Goal: Task Accomplishment & Management: Use online tool/utility

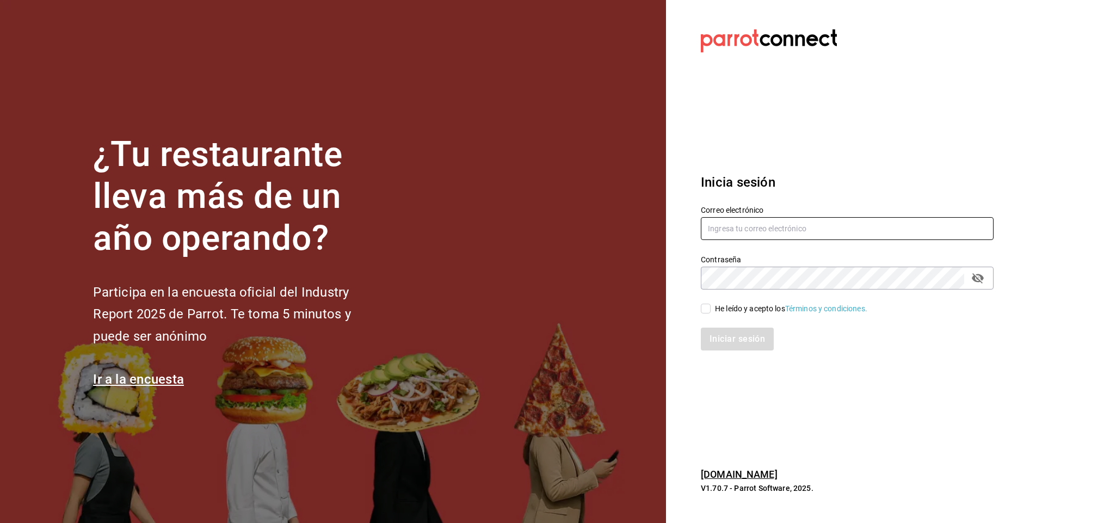
type input "[EMAIL_ADDRESS][DOMAIN_NAME]"
click at [707, 310] on input "He leído y acepto los Términos y condiciones." at bounding box center [706, 309] width 10 height 10
checkbox input "true"
click at [723, 338] on button "Iniciar sesión" at bounding box center [738, 339] width 74 height 23
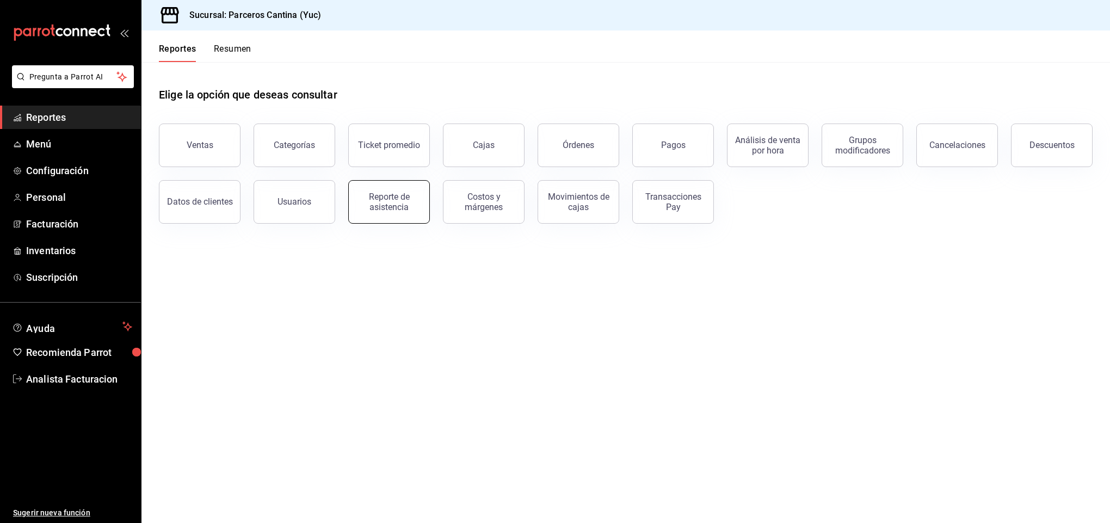
click at [392, 199] on div "Reporte de asistencia" at bounding box center [388, 201] width 67 height 21
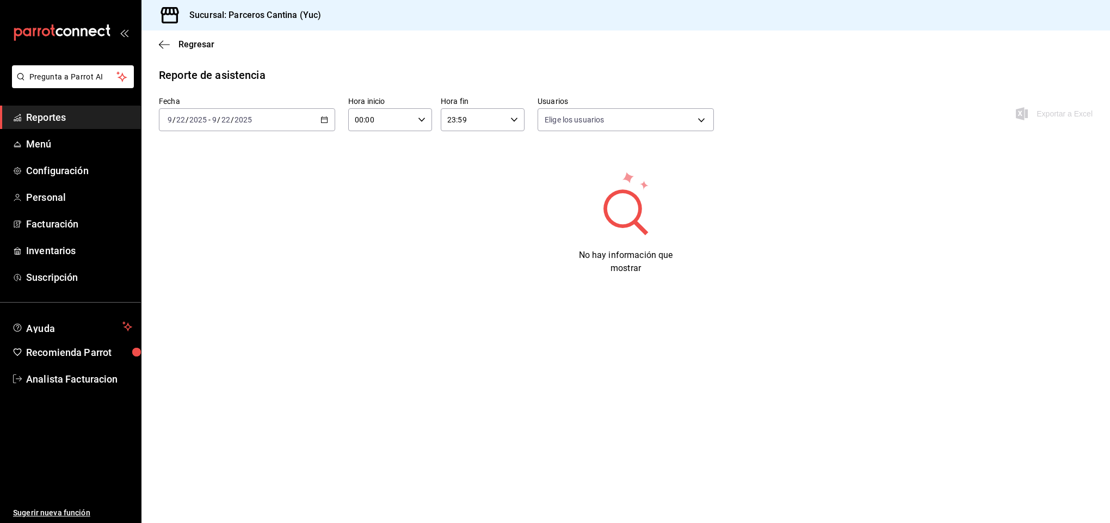
type input "b2c6943c-d1e5-42b8-9a34-bbc5dc885697,639953cd-4e7d-4373-afdd-9acbc1eeb204,18703…"
click at [328, 120] on div "[DATE] [DATE] - [DATE] [DATE]" at bounding box center [247, 119] width 176 height 23
click at [218, 277] on span "Rango de fechas" at bounding box center [210, 274] width 84 height 11
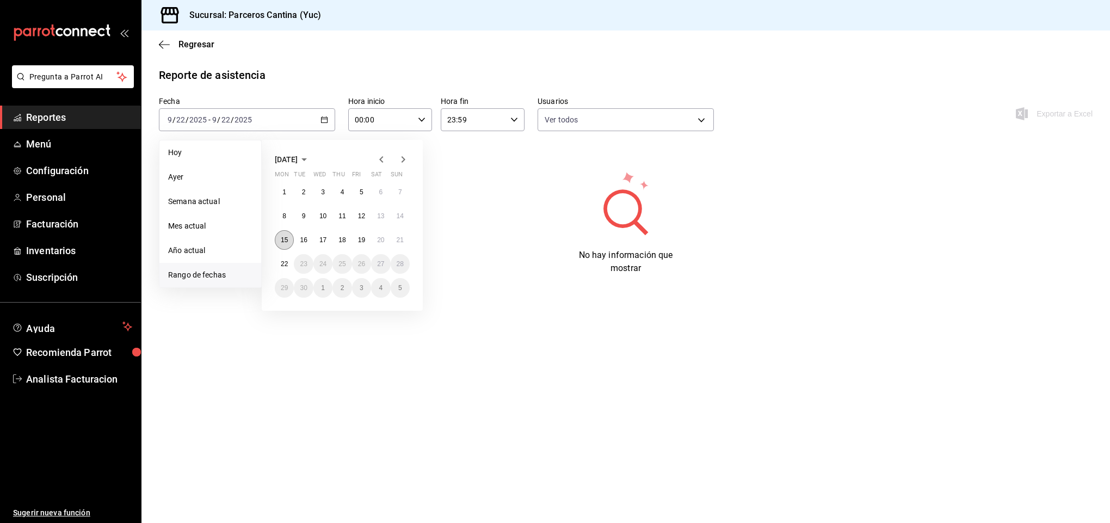
click at [289, 237] on button "15" at bounding box center [284, 240] width 19 height 20
click at [405, 242] on button "21" at bounding box center [400, 240] width 19 height 20
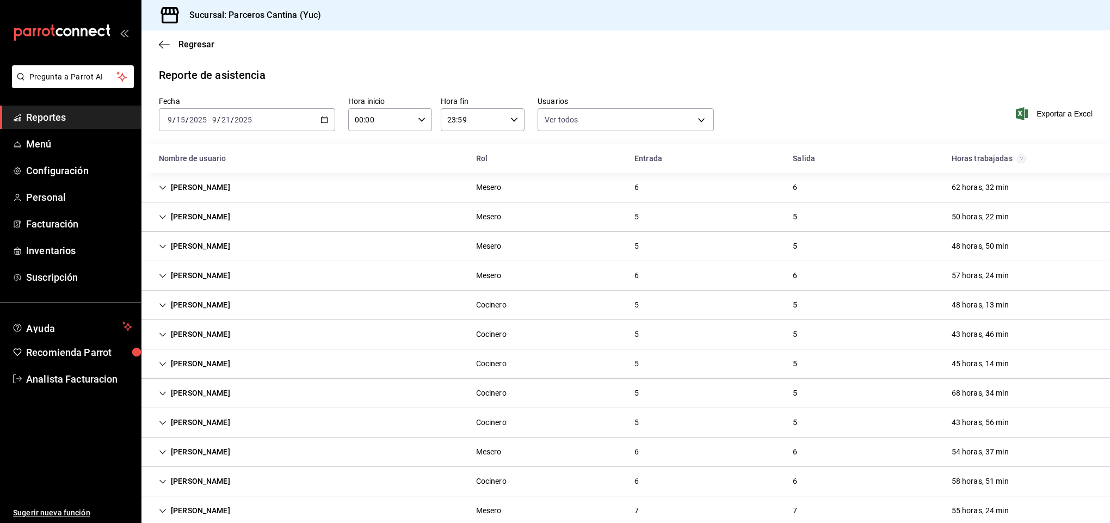
click at [201, 456] on div "[PERSON_NAME]" at bounding box center [194, 452] width 89 height 20
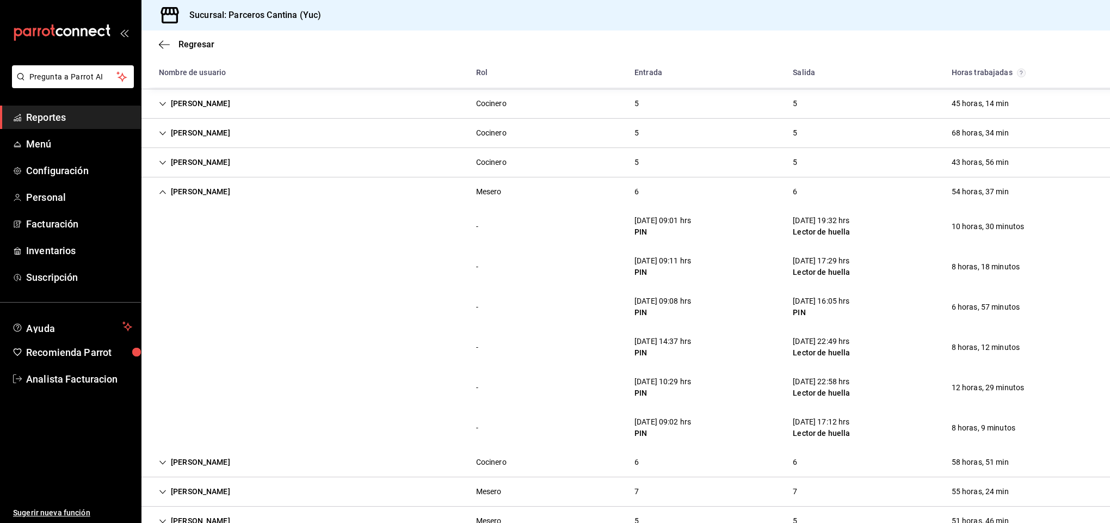
scroll to position [261, 0]
click at [369, 364] on div "- [DATE] 14:37 hrs PIN [DATE] 22:49 hrs Lector de huella 8 horas, 12 minutos" at bounding box center [625, 346] width 968 height 40
click at [197, 186] on div "[PERSON_NAME]" at bounding box center [194, 191] width 89 height 20
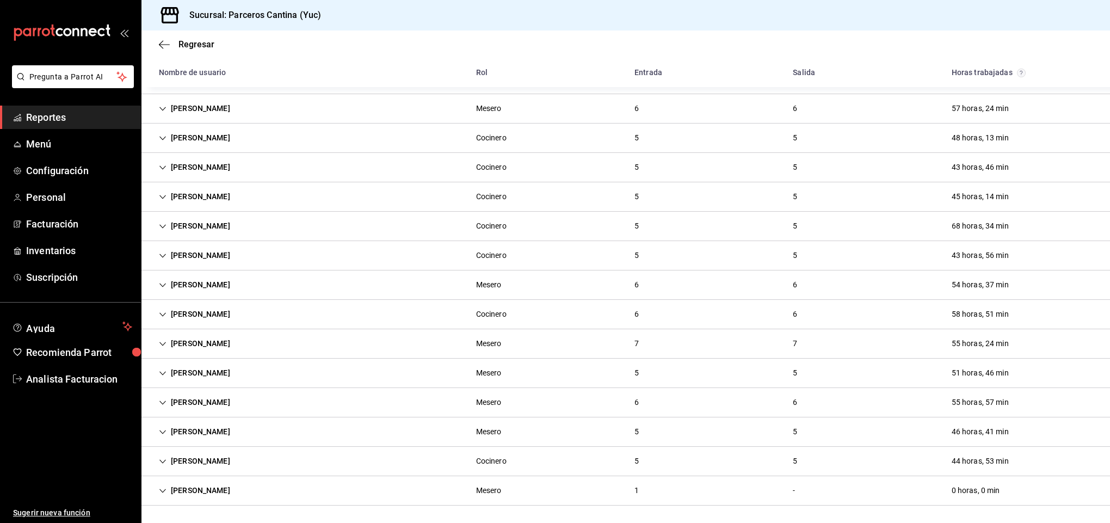
scroll to position [170, 0]
click at [180, 102] on div "[PERSON_NAME]" at bounding box center [194, 108] width 89 height 20
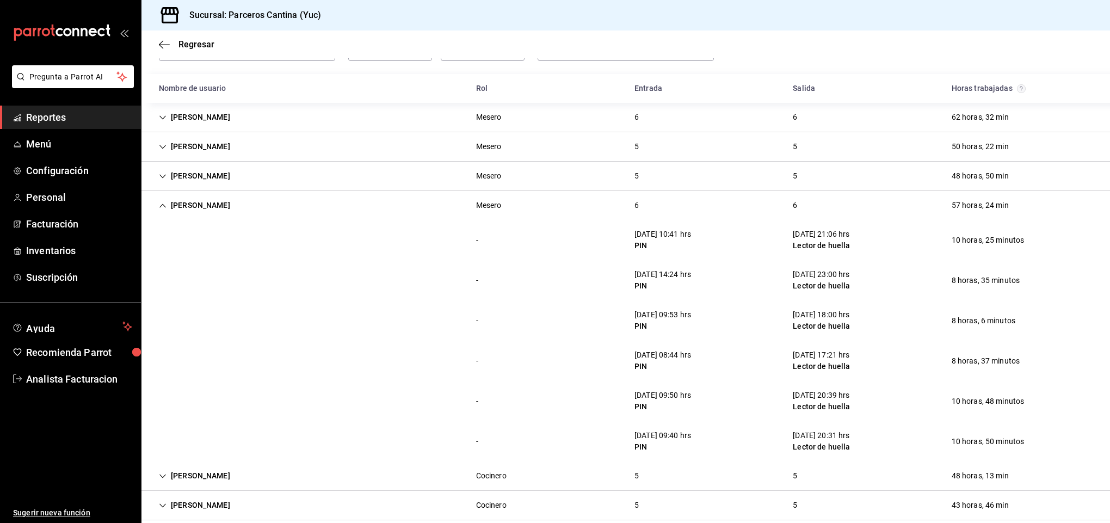
scroll to position [67, 0]
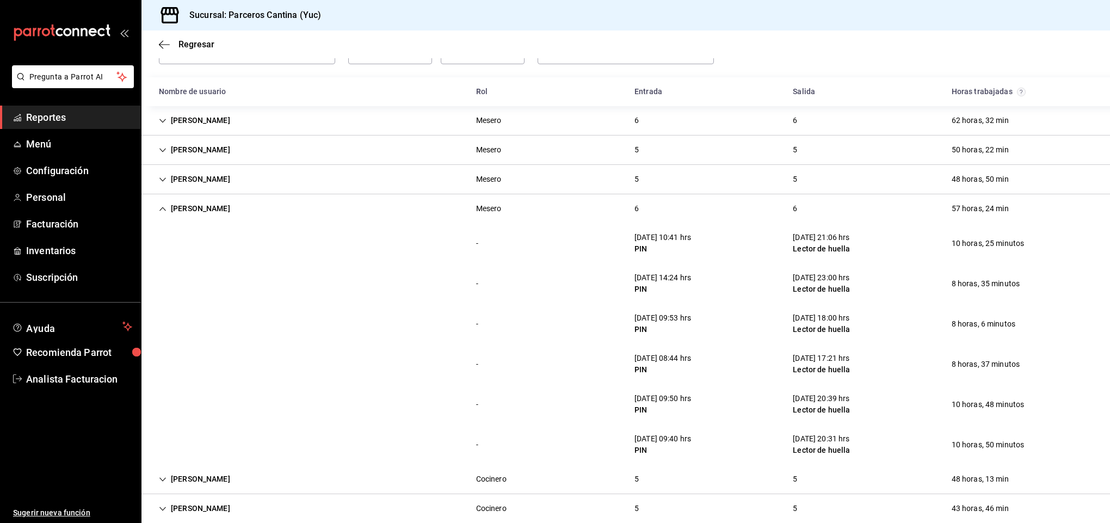
click at [188, 205] on div "[PERSON_NAME]" at bounding box center [194, 209] width 89 height 20
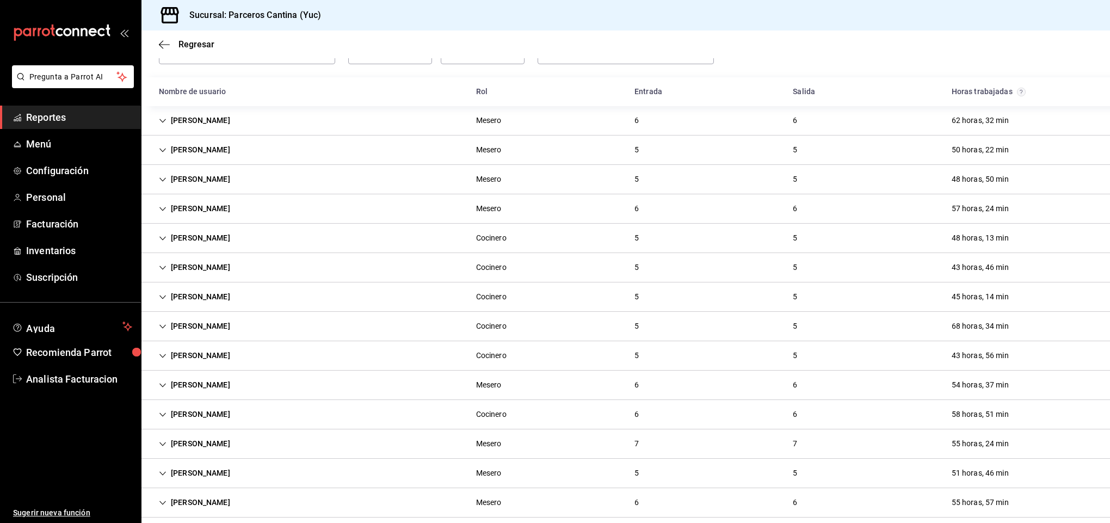
click at [205, 119] on div "[PERSON_NAME]" at bounding box center [194, 120] width 89 height 20
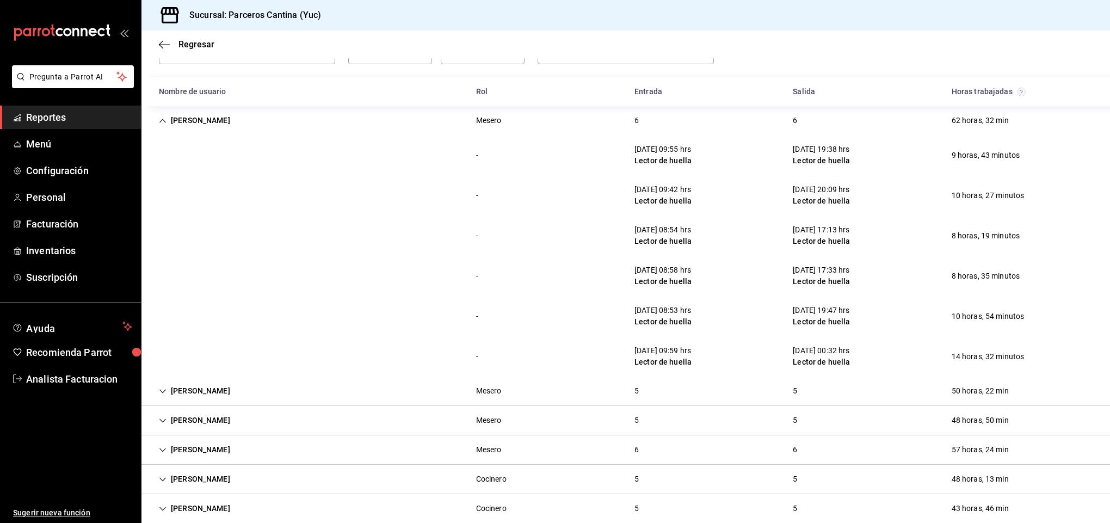
click at [403, 270] on div "- [DATE] 08:58 hrs Lector de huella [DATE] 17:33 hrs Lector de huella 8 horas, …" at bounding box center [625, 276] width 968 height 40
click at [206, 123] on div "[PERSON_NAME]" at bounding box center [194, 120] width 89 height 20
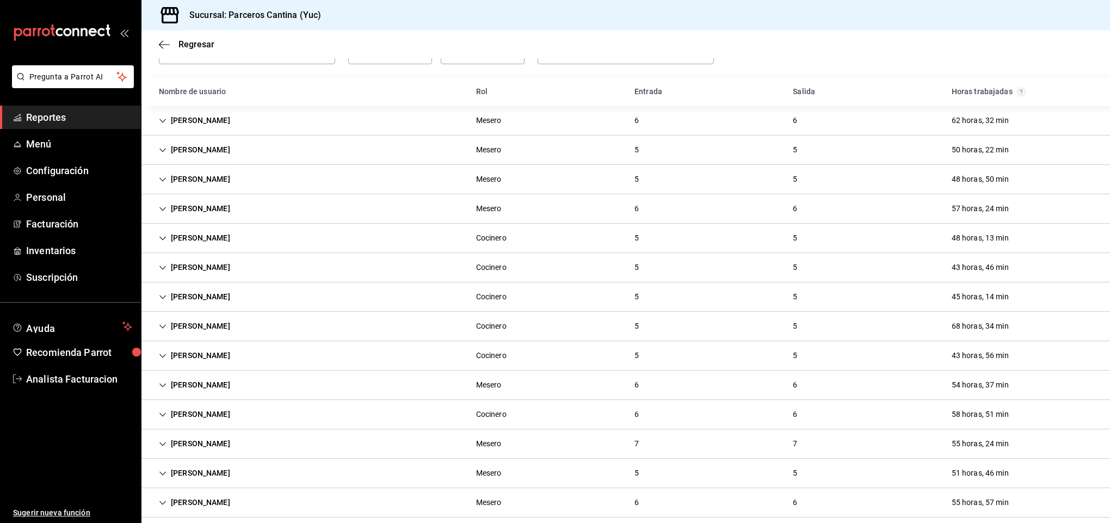
click at [211, 449] on div "[PERSON_NAME]" at bounding box center [194, 444] width 89 height 20
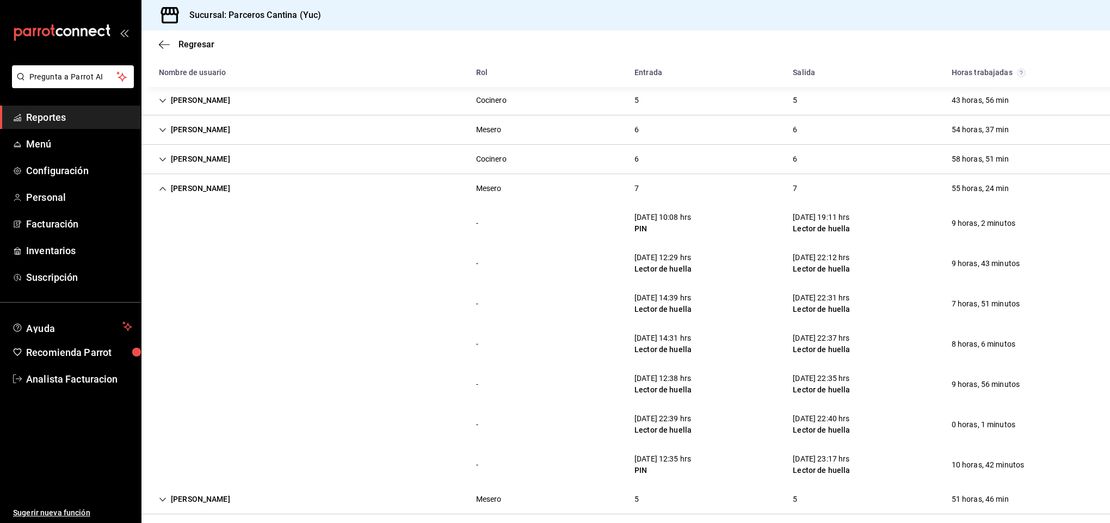
scroll to position [328, 0]
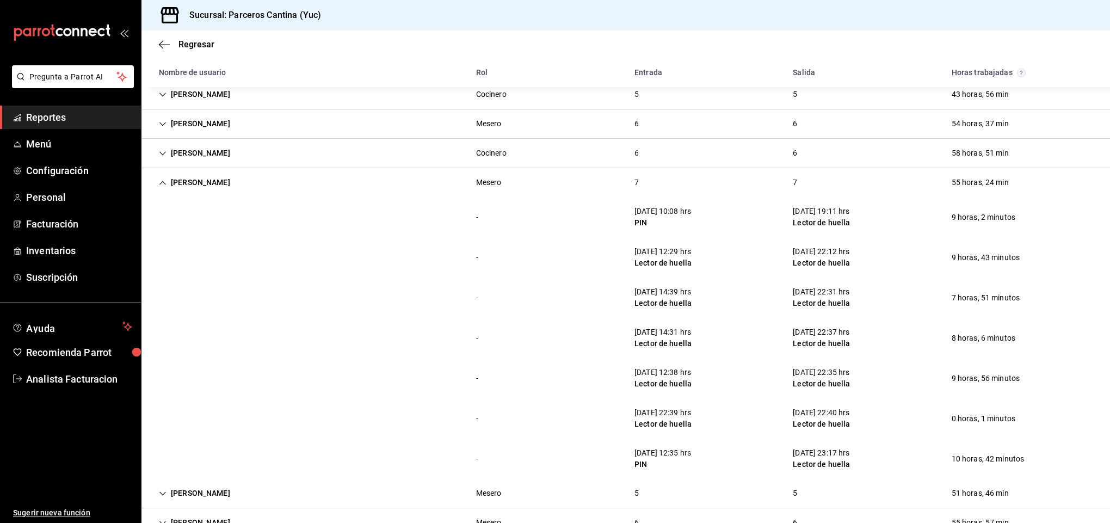
click at [193, 182] on div "[PERSON_NAME]" at bounding box center [194, 182] width 89 height 20
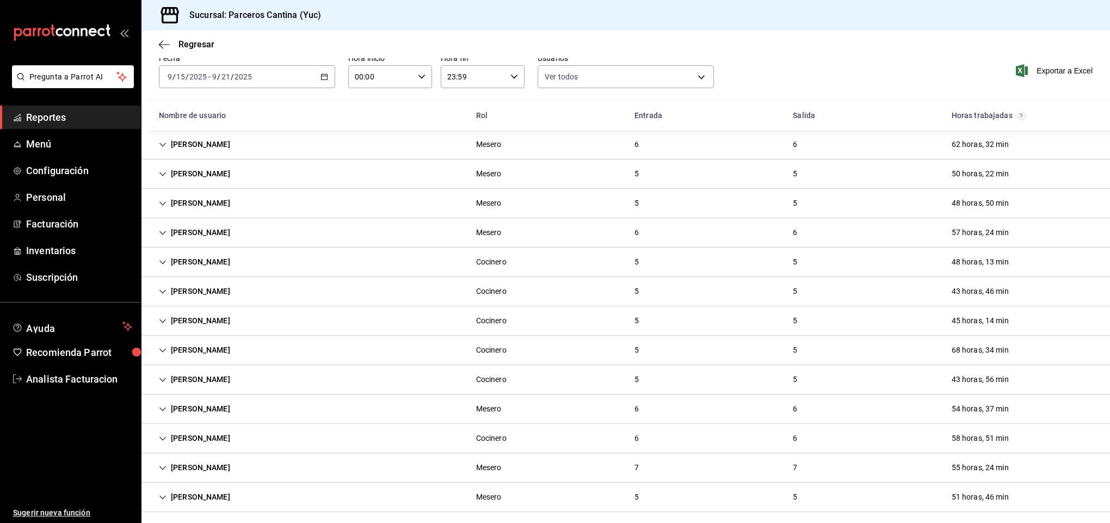
scroll to position [24, 0]
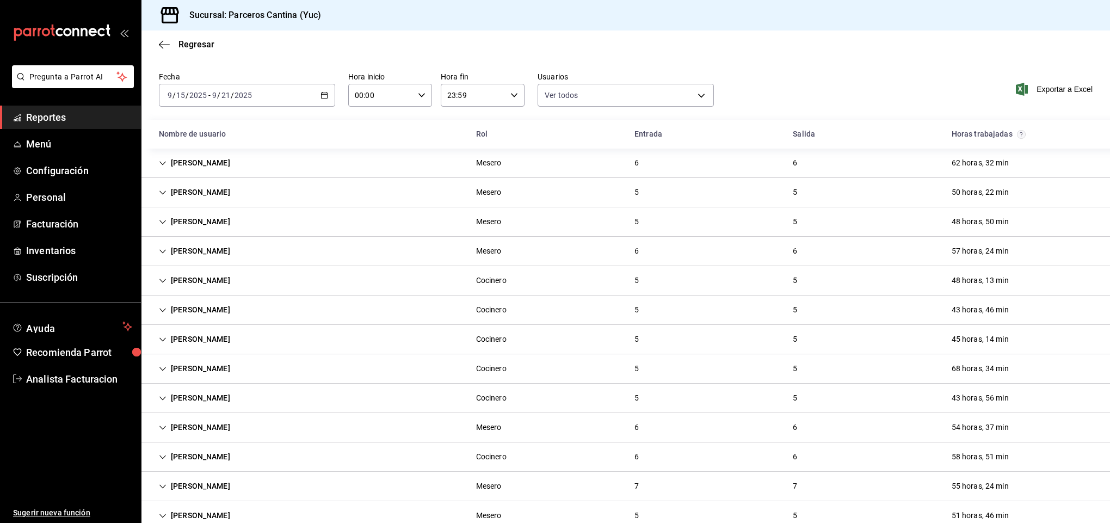
click at [196, 190] on div "[PERSON_NAME]" at bounding box center [194, 192] width 89 height 20
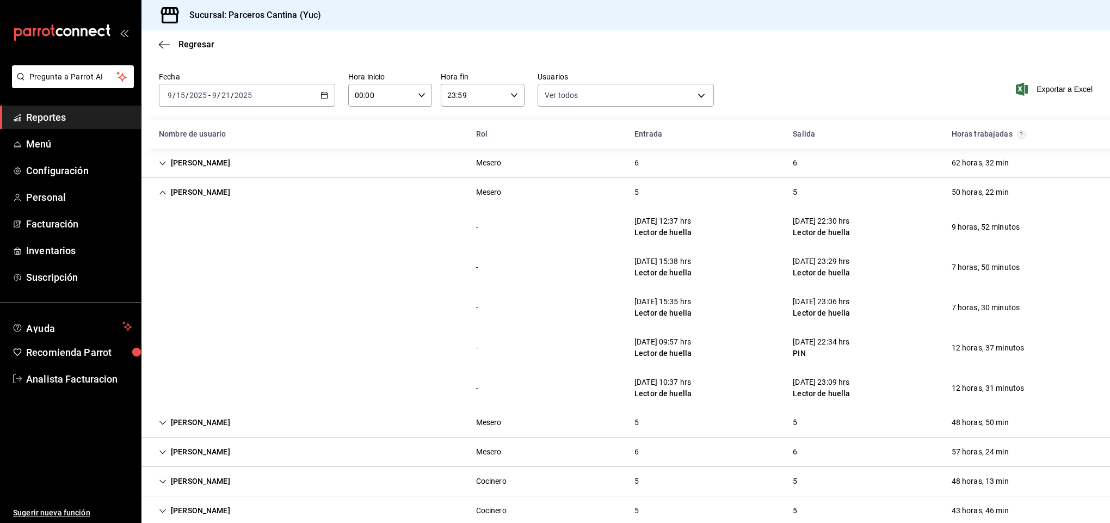
click at [203, 189] on div "[PERSON_NAME]" at bounding box center [194, 192] width 89 height 20
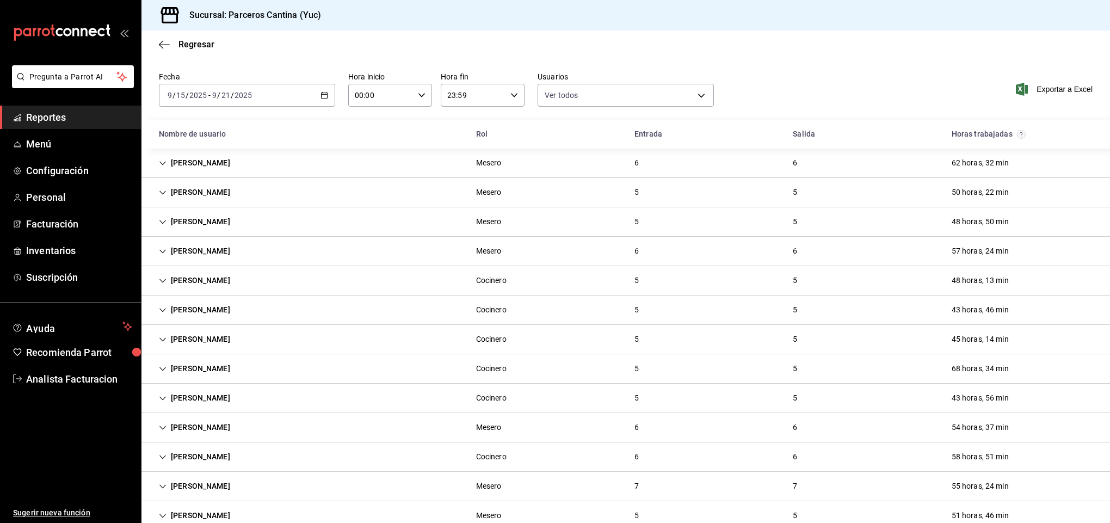
click at [213, 224] on div "[PERSON_NAME]" at bounding box center [194, 222] width 89 height 20
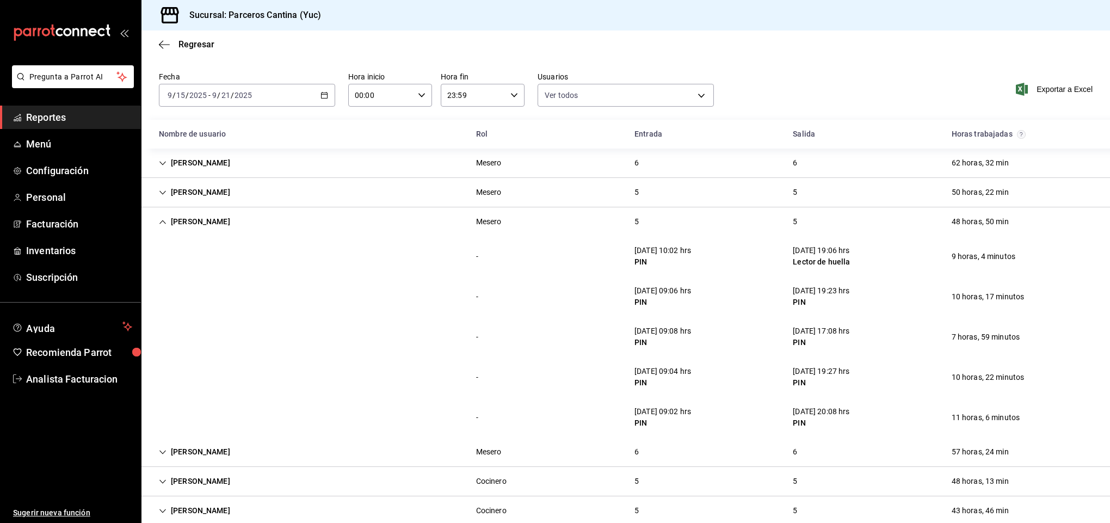
click at [209, 219] on div "[PERSON_NAME]" at bounding box center [194, 222] width 89 height 20
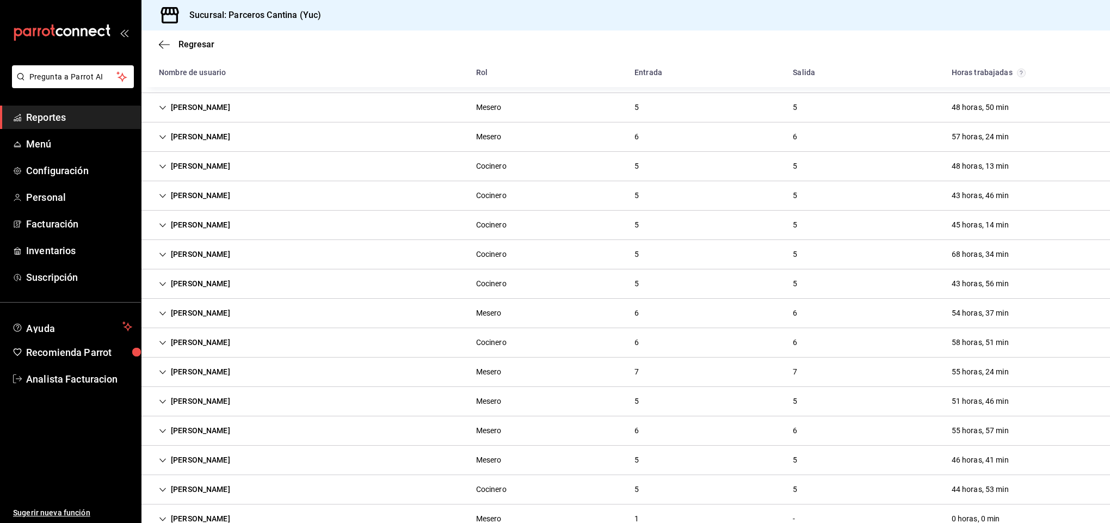
scroll to position [170, 0]
click at [196, 369] on div "[PERSON_NAME]" at bounding box center [194, 373] width 89 height 20
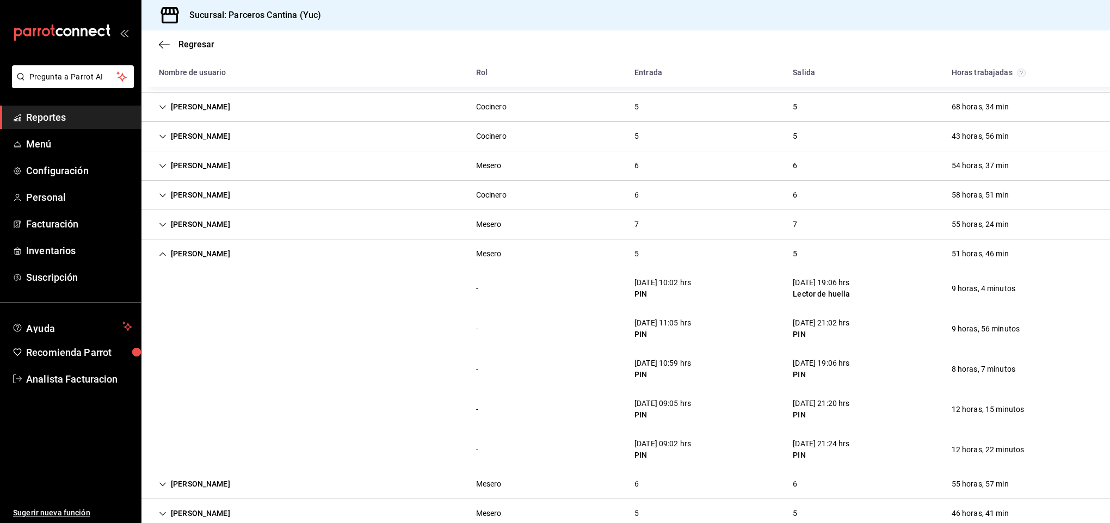
scroll to position [371, 0]
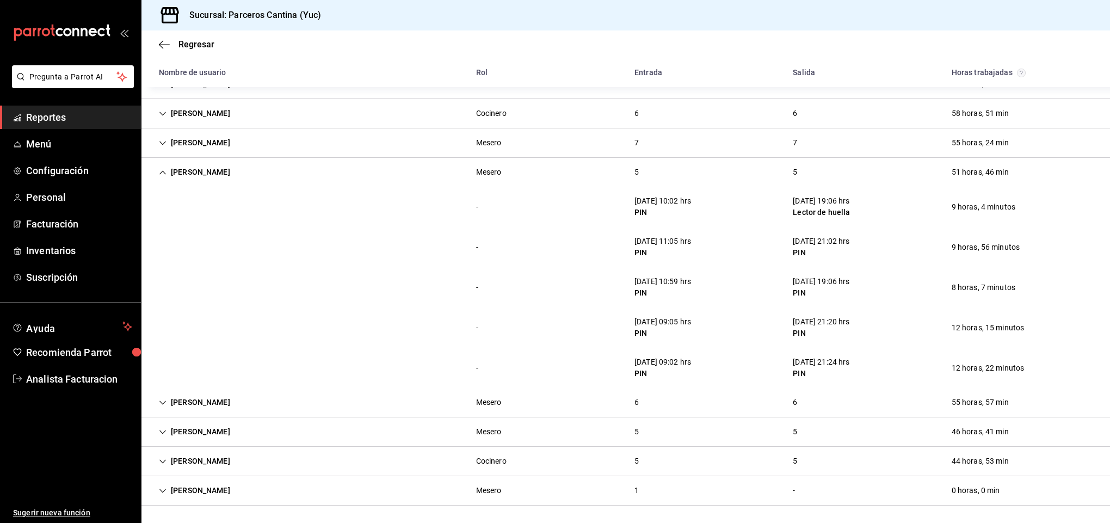
click at [186, 172] on div "[PERSON_NAME]" at bounding box center [194, 172] width 89 height 20
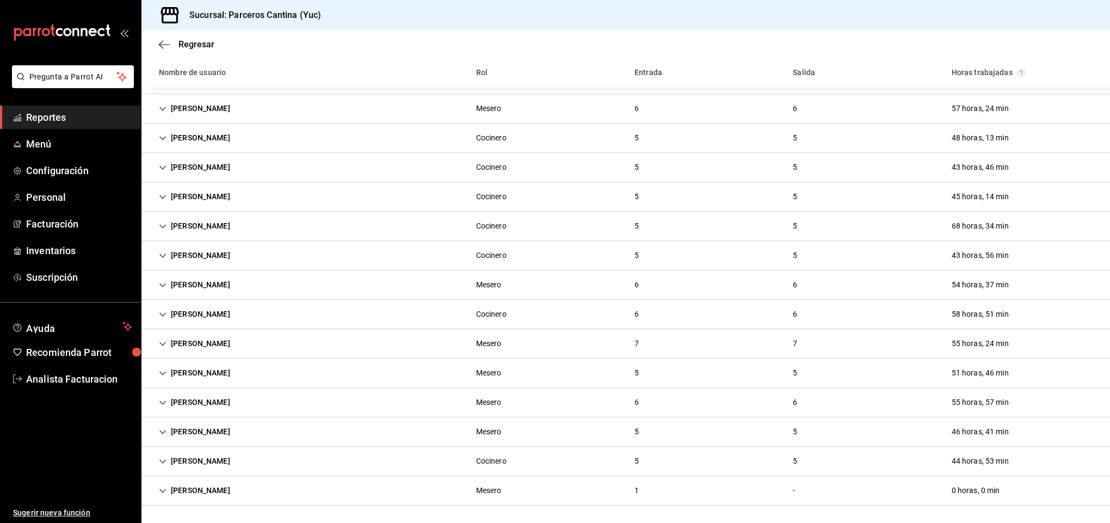
scroll to position [170, 0]
click at [204, 434] on div "[PERSON_NAME]" at bounding box center [194, 432] width 89 height 20
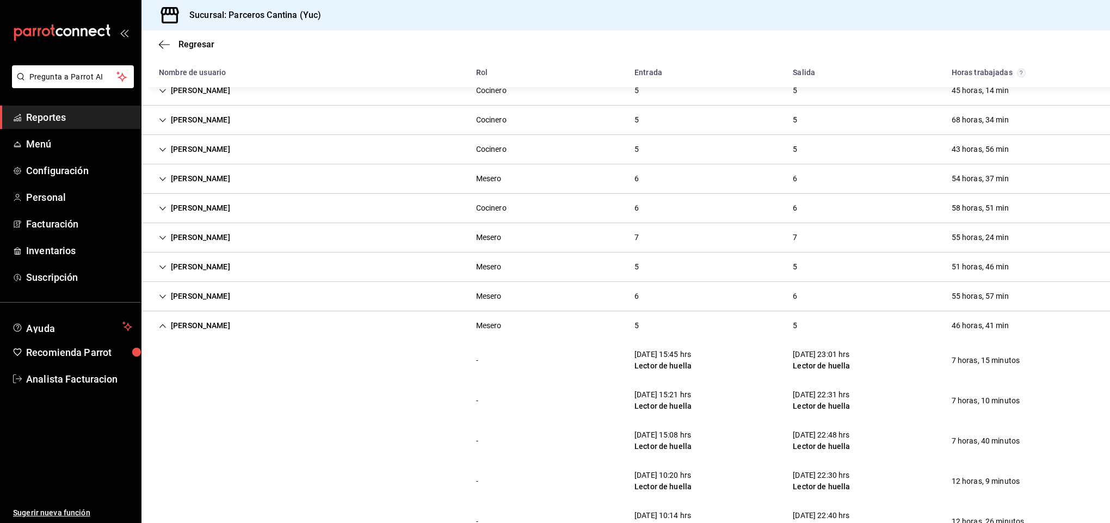
scroll to position [371, 0]
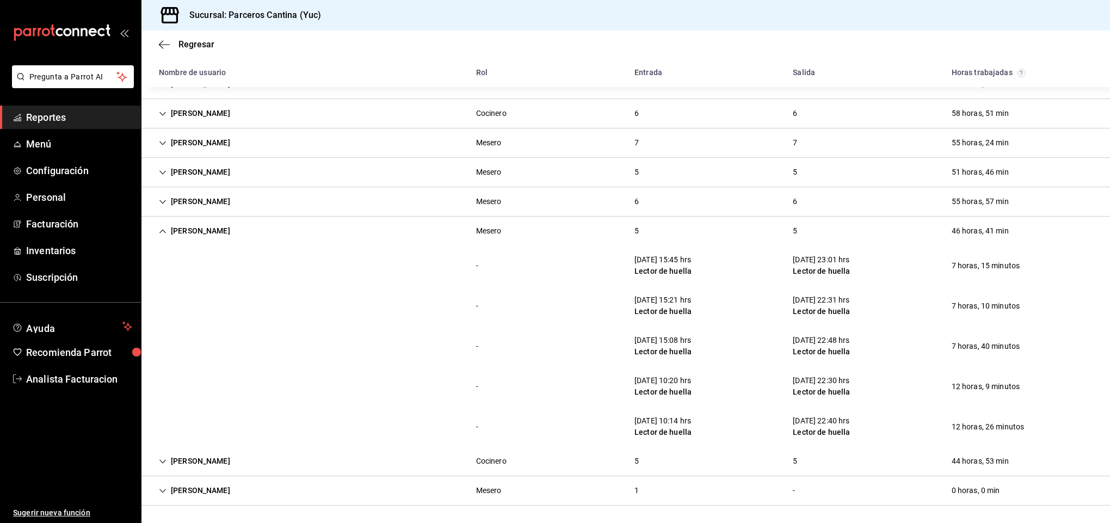
click at [194, 232] on div "[PERSON_NAME]" at bounding box center [194, 231] width 89 height 20
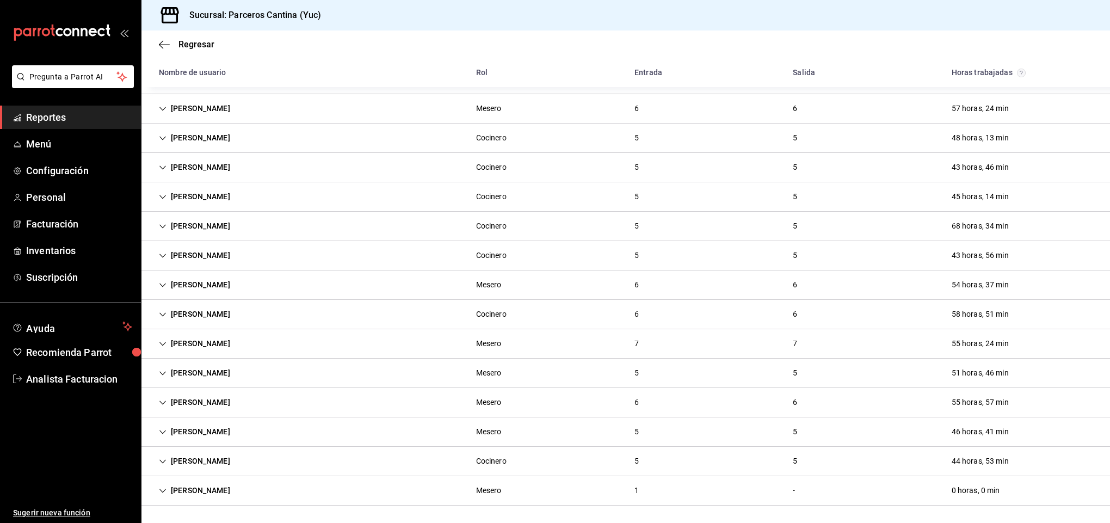
scroll to position [170, 0]
click at [202, 313] on div "[PERSON_NAME]" at bounding box center [194, 314] width 89 height 20
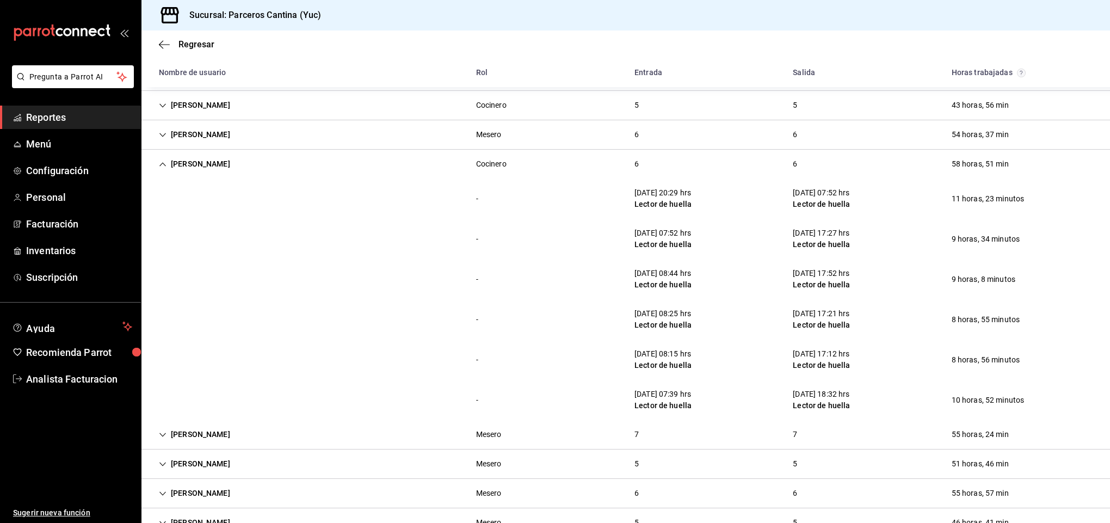
scroll to position [307, 0]
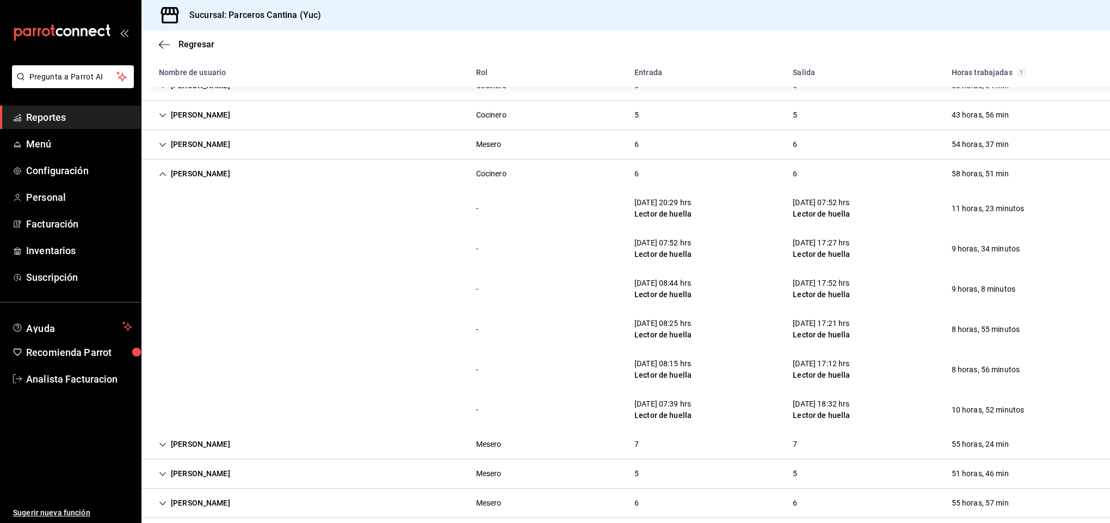
click at [197, 171] on div "[PERSON_NAME]" at bounding box center [194, 174] width 89 height 20
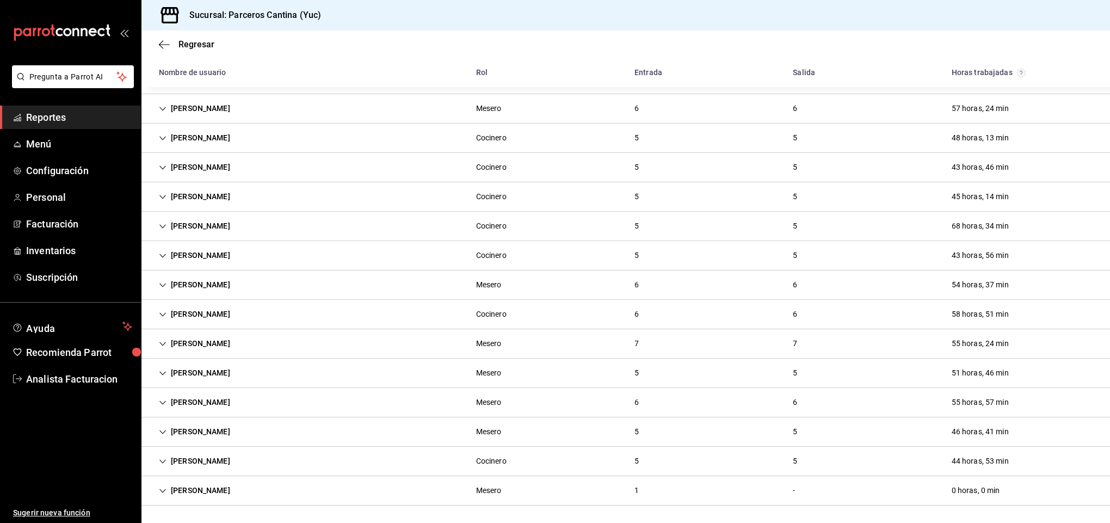
scroll to position [170, 0]
click at [198, 221] on div "[PERSON_NAME]" at bounding box center [194, 226] width 89 height 20
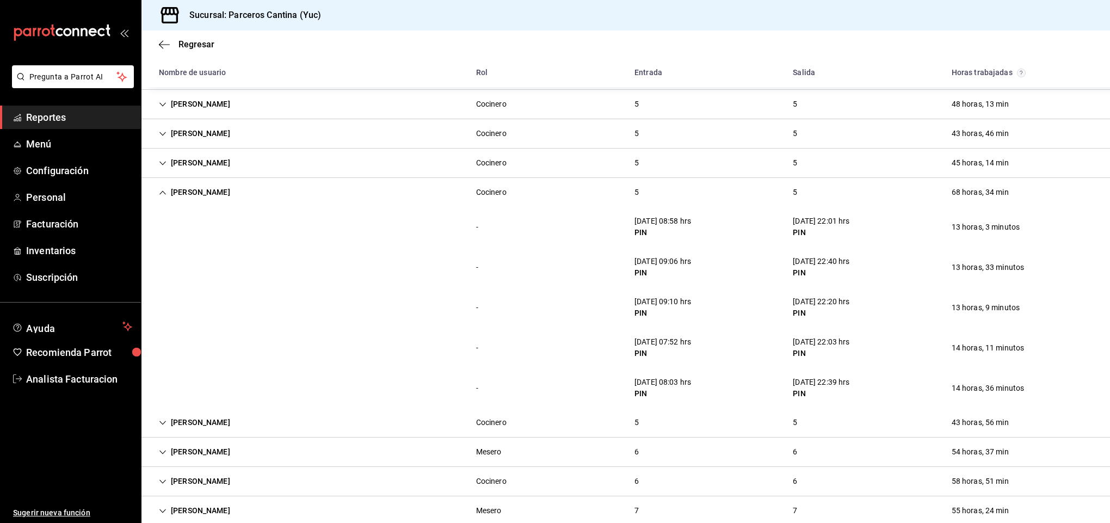
scroll to position [175, 0]
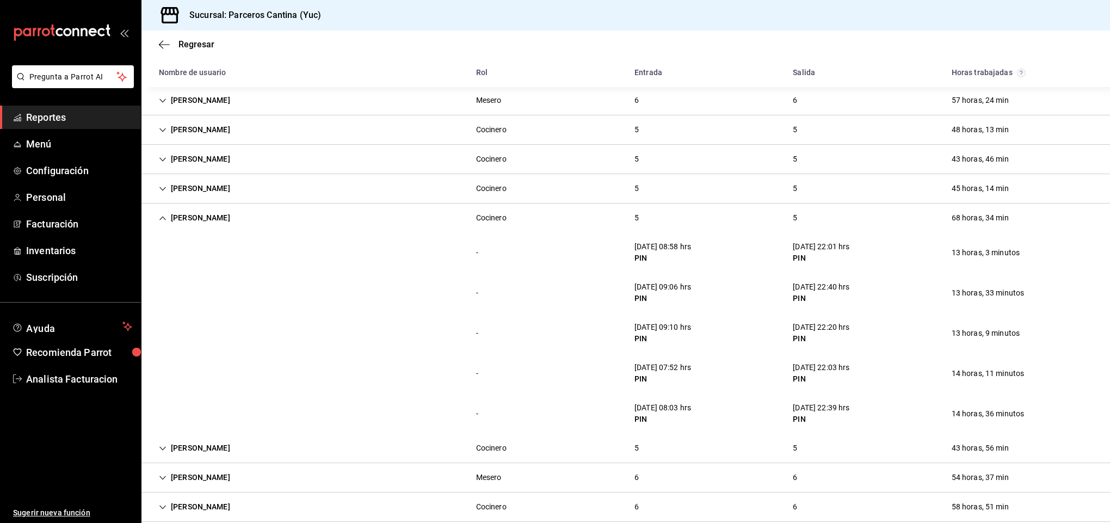
click at [183, 214] on div "[PERSON_NAME]" at bounding box center [194, 218] width 89 height 20
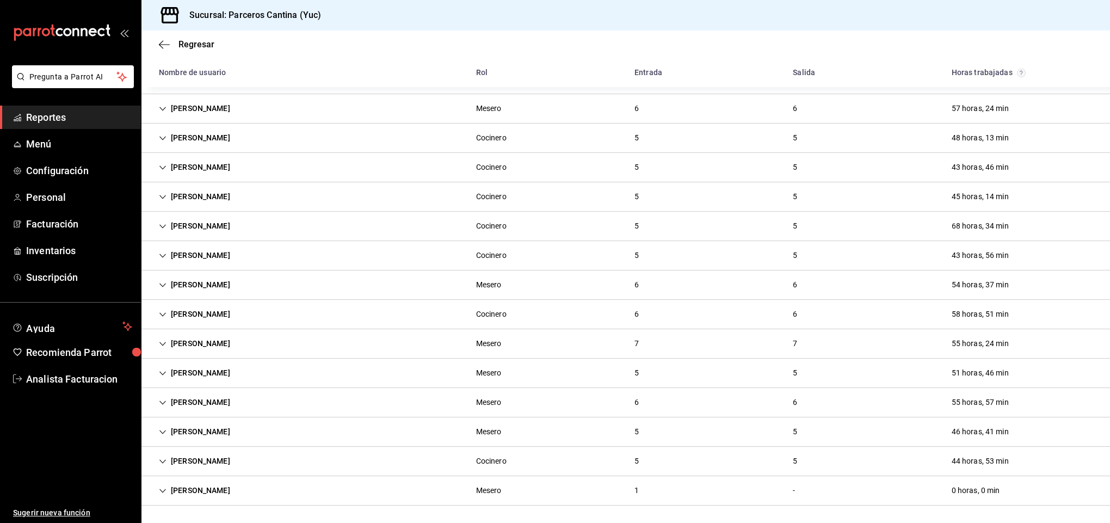
scroll to position [170, 0]
click at [189, 134] on div "[PERSON_NAME]" at bounding box center [194, 138] width 89 height 20
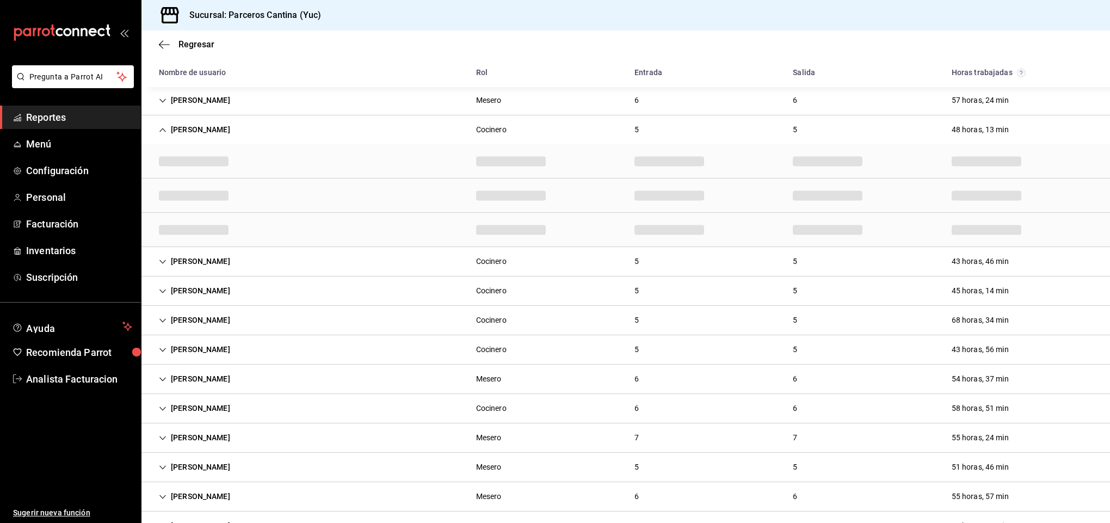
scroll to position [175, 0]
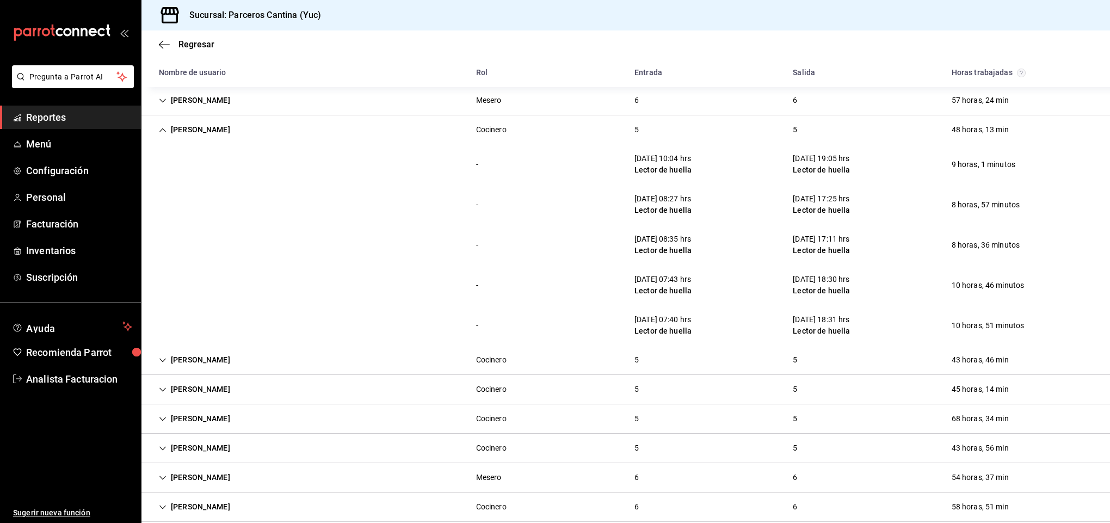
click at [188, 124] on div "[PERSON_NAME]" at bounding box center [194, 130] width 89 height 20
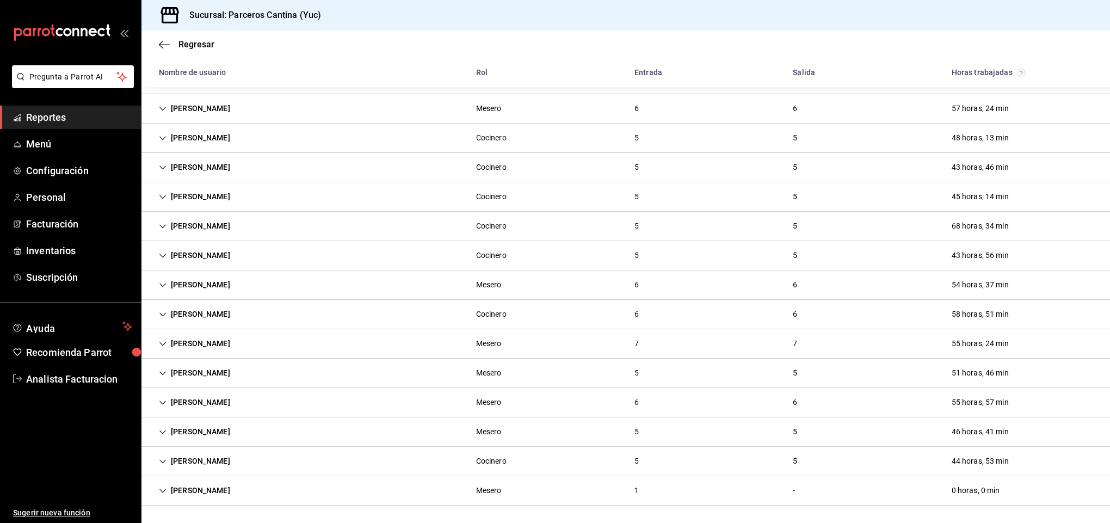
click at [188, 158] on div "[PERSON_NAME]" at bounding box center [194, 167] width 89 height 20
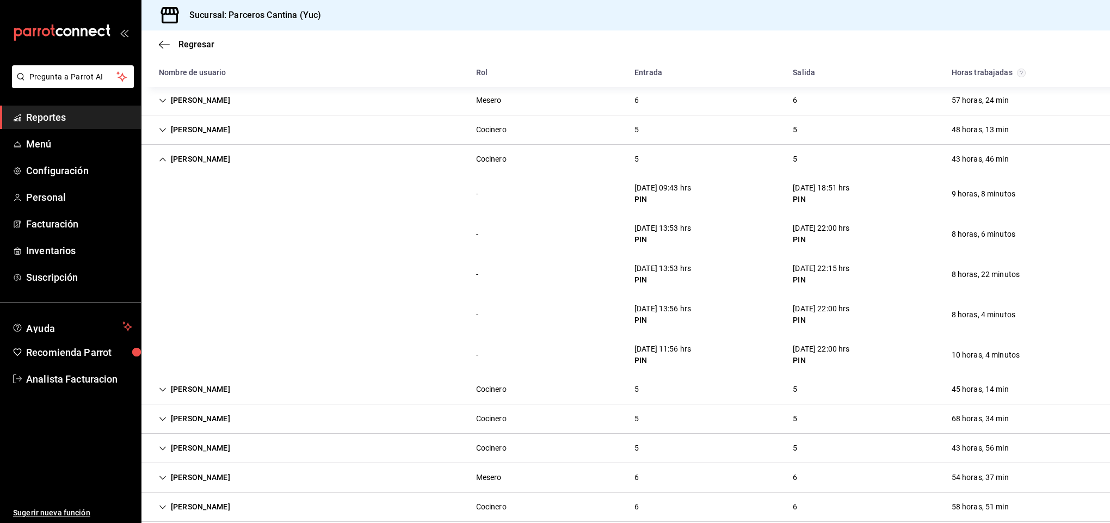
click at [178, 157] on div "[PERSON_NAME]" at bounding box center [194, 159] width 89 height 20
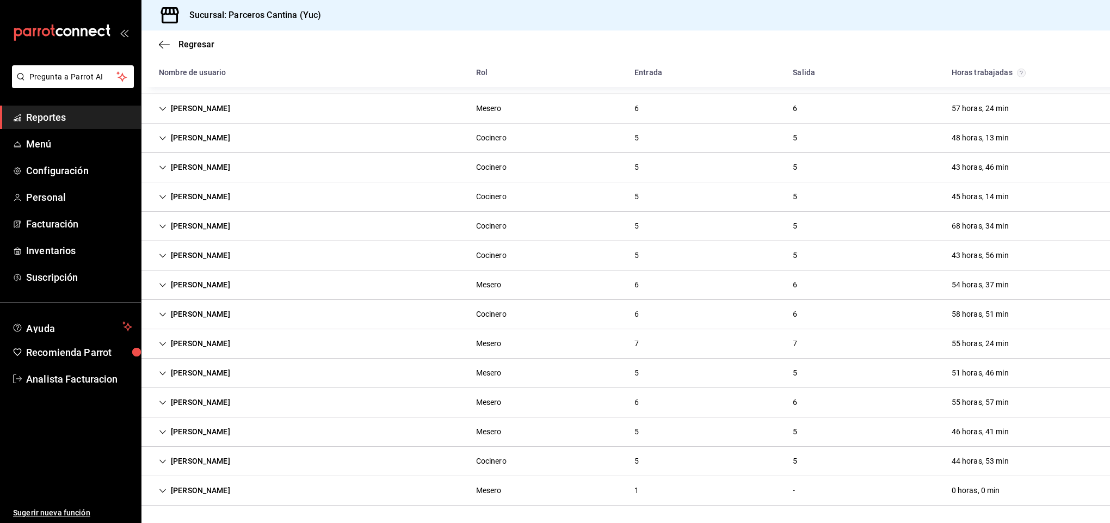
scroll to position [170, 0]
click at [190, 193] on div "[PERSON_NAME]" at bounding box center [194, 197] width 89 height 20
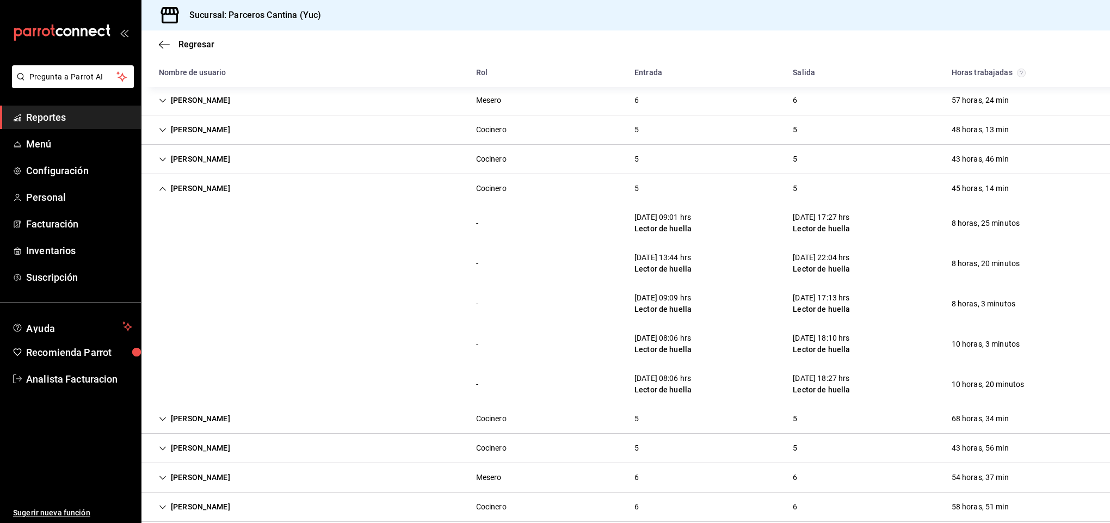
scroll to position [175, 0]
click at [206, 190] on div "[PERSON_NAME]" at bounding box center [194, 188] width 89 height 20
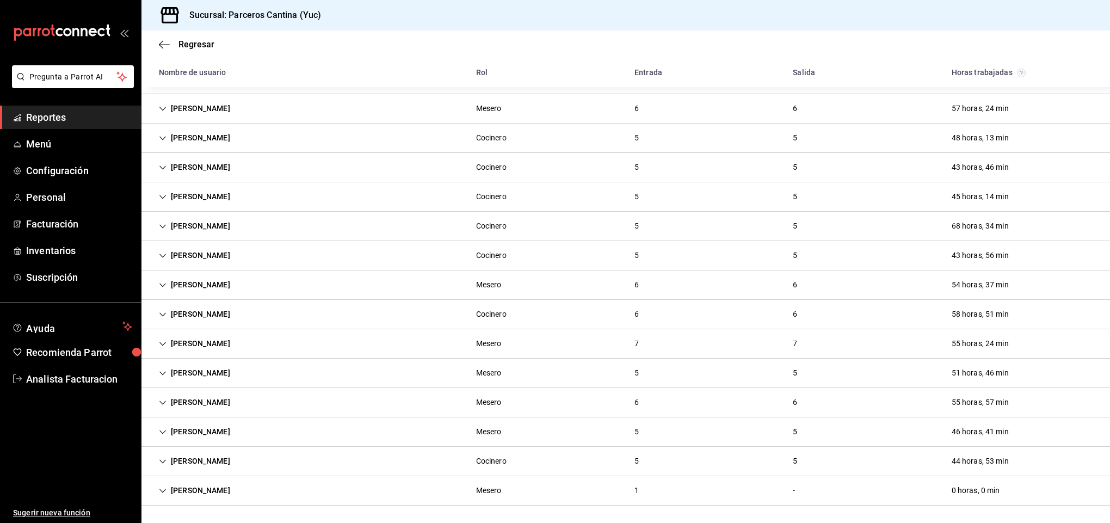
scroll to position [170, 0]
click at [193, 252] on div "[PERSON_NAME]" at bounding box center [194, 255] width 89 height 20
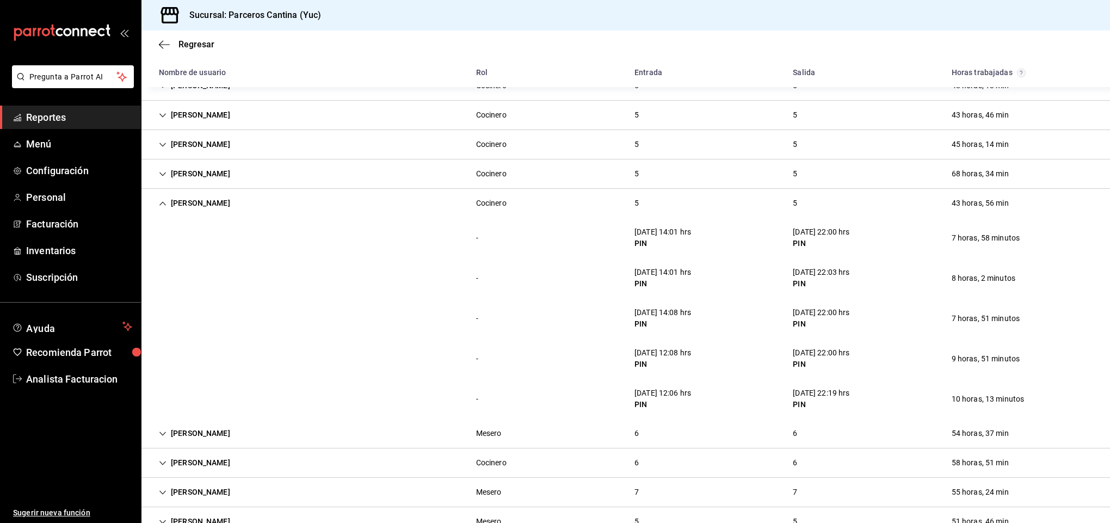
scroll to position [240, 0]
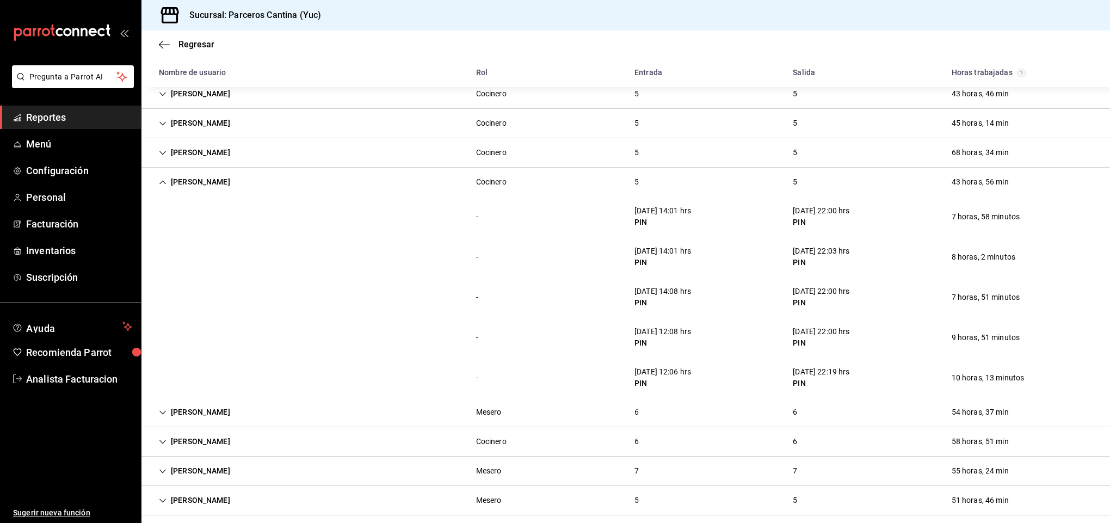
click at [188, 178] on div "[PERSON_NAME]" at bounding box center [194, 182] width 89 height 20
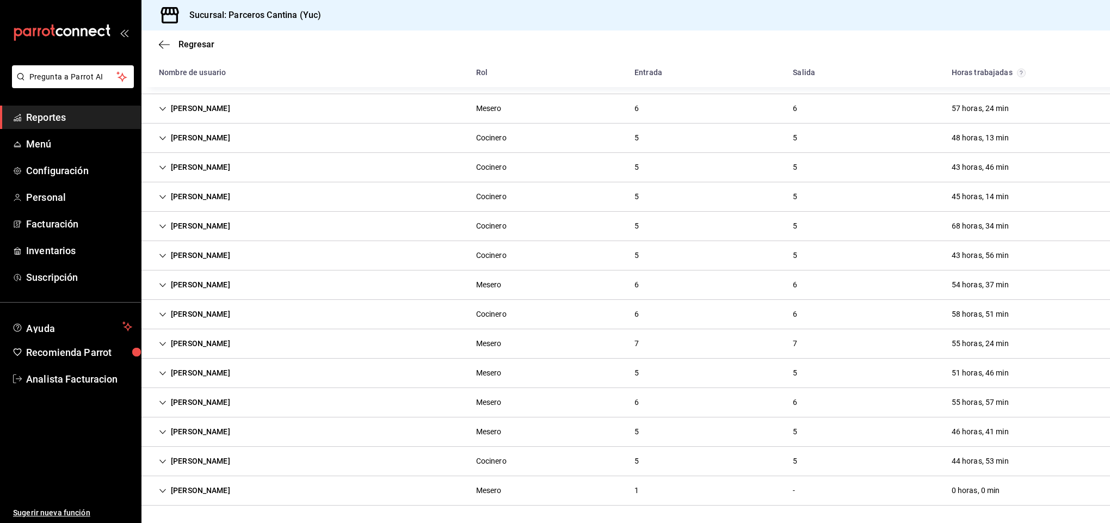
scroll to position [170, 0]
click at [205, 461] on div "[PERSON_NAME]" at bounding box center [194, 461] width 89 height 20
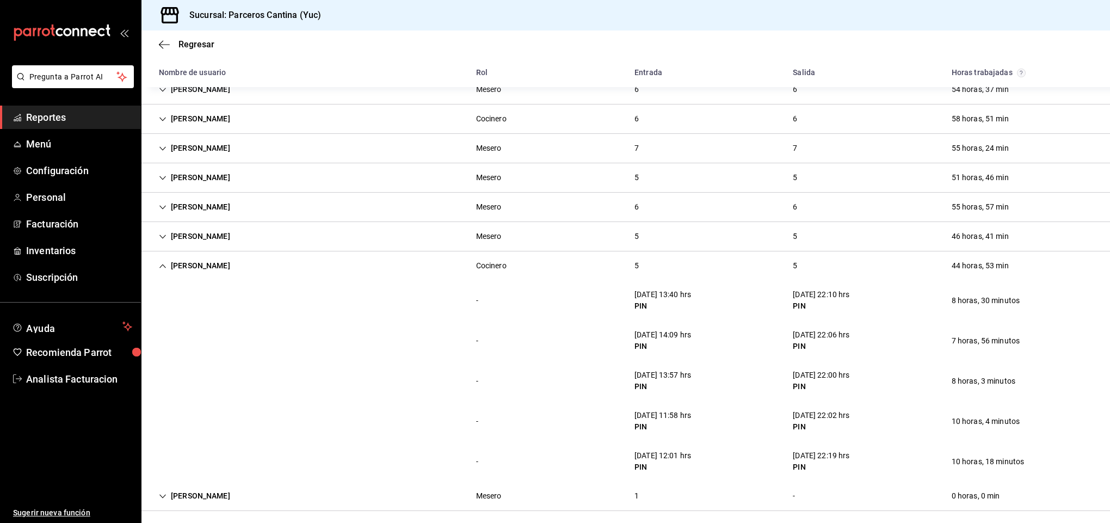
scroll to position [371, 0]
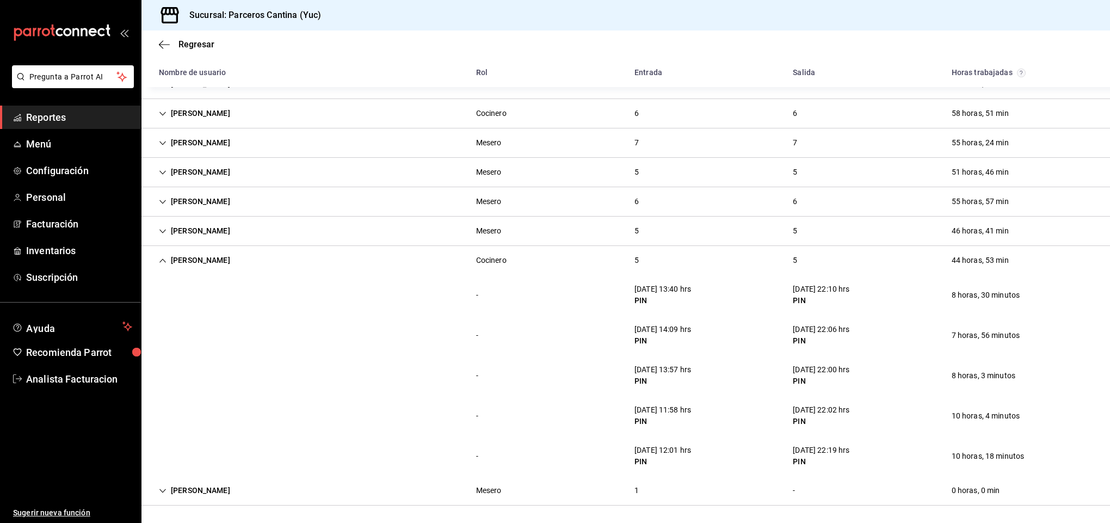
click at [239, 257] on div "[PERSON_NAME]" at bounding box center [194, 260] width 89 height 20
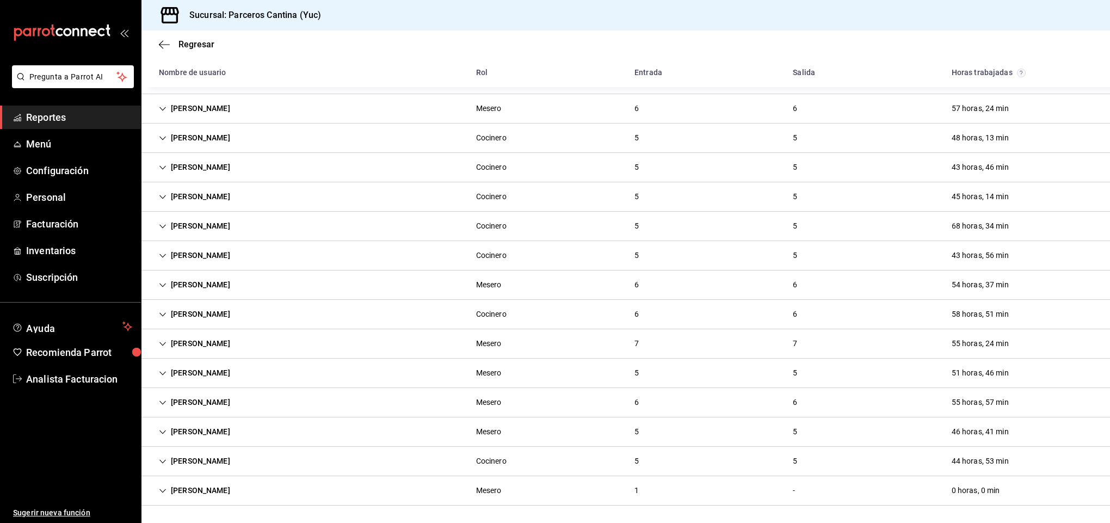
scroll to position [170, 0]
